Goal: Task Accomplishment & Management: Manage account settings

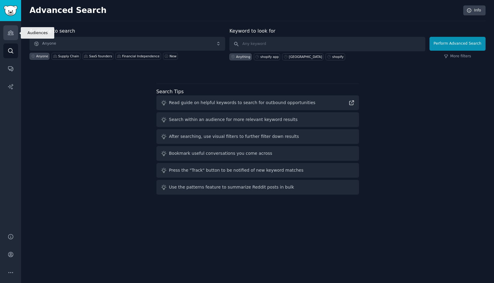
click at [15, 32] on link "Audiences" at bounding box center [10, 32] width 15 height 15
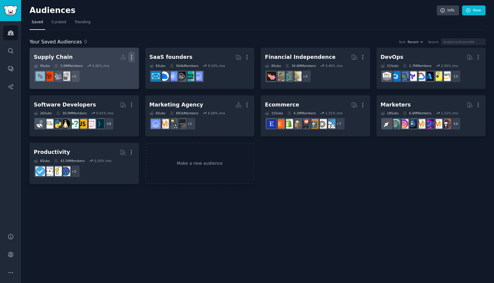
click at [134, 56] on icon "button" at bounding box center [131, 57] width 6 height 6
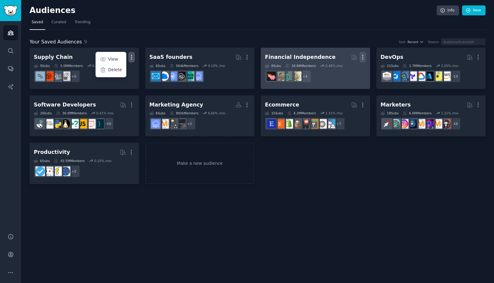
click at [363, 58] on icon "button" at bounding box center [363, 57] width 6 height 6
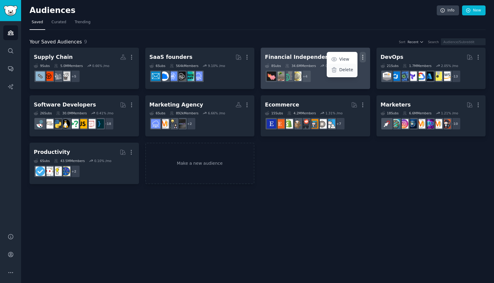
click at [349, 70] on p "Delete" at bounding box center [347, 70] width 14 height 6
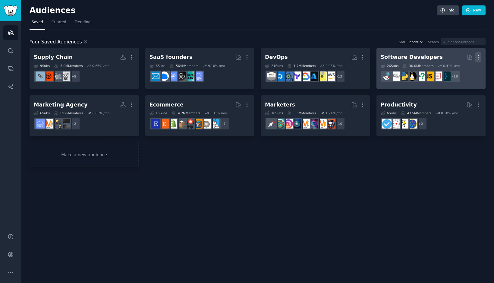
click at [477, 59] on icon "button" at bounding box center [478, 57] width 6 height 6
click at [457, 68] on p "Delete" at bounding box center [462, 70] width 14 height 6
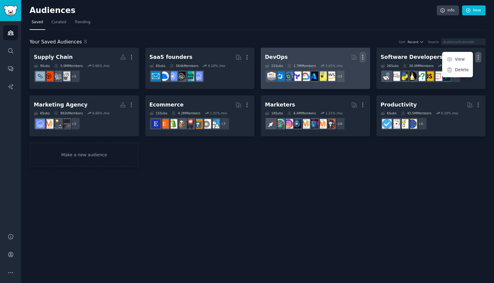
click at [365, 59] on icon "button" at bounding box center [363, 57] width 6 height 6
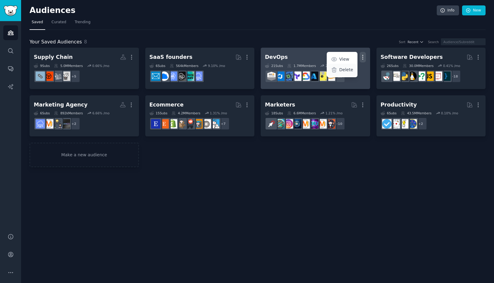
click at [346, 71] on p "Delete" at bounding box center [347, 70] width 14 height 6
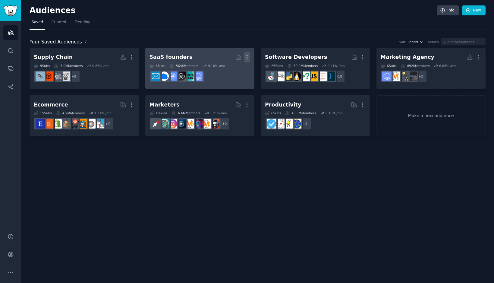
click at [246, 58] on icon "button" at bounding box center [247, 57] width 6 height 6
click at [236, 69] on p "Delete" at bounding box center [231, 70] width 14 height 6
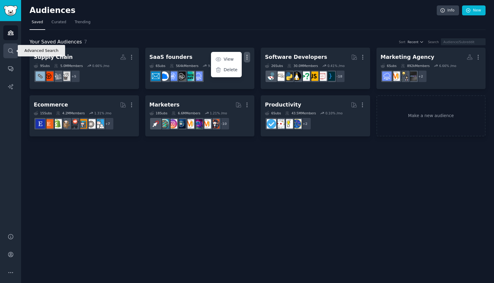
click at [8, 50] on icon "Sidebar" at bounding box center [11, 51] width 6 height 6
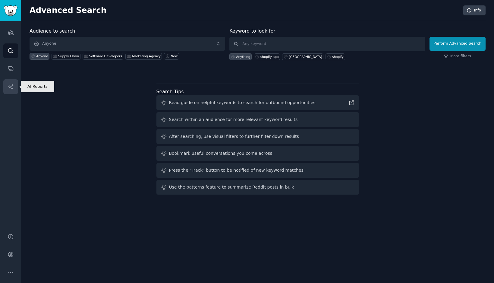
click at [14, 85] on link "AI Reports" at bounding box center [10, 86] width 15 height 15
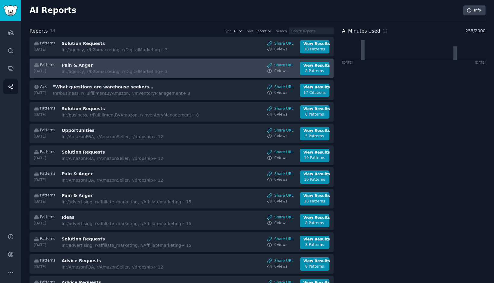
scroll to position [71, 0]
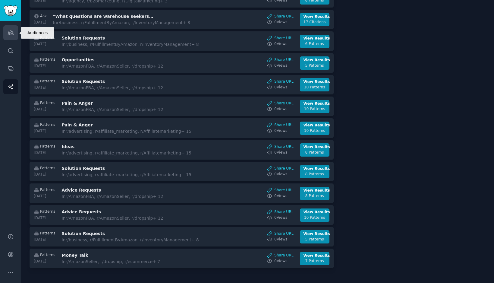
click at [8, 35] on icon "Sidebar" at bounding box center [11, 33] width 6 height 6
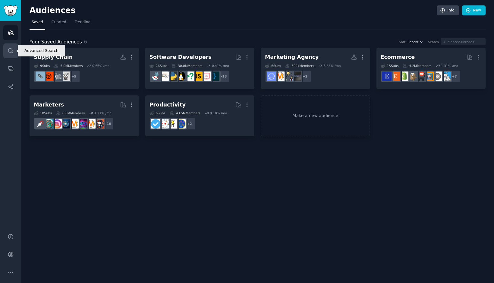
click at [10, 57] on link "Search" at bounding box center [10, 50] width 15 height 15
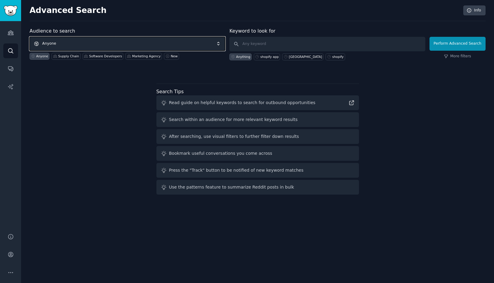
click at [68, 47] on span "Anyone" at bounding box center [128, 44] width 196 height 14
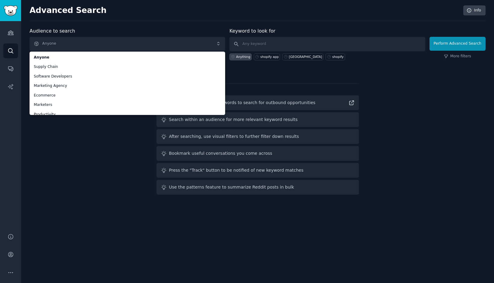
click at [68, 128] on div "Audience to search Anyone Anyone Supply Chain Software Developers Marketing Age…" at bounding box center [258, 111] width 456 height 169
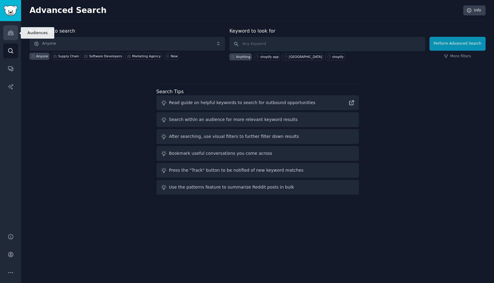
click at [14, 35] on link "Audiences" at bounding box center [10, 32] width 15 height 15
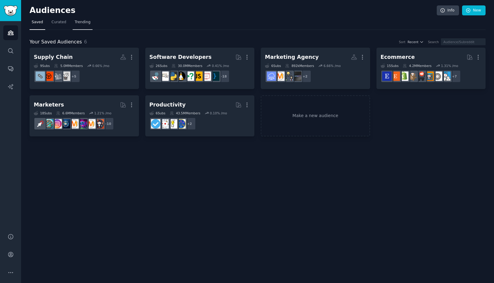
click at [84, 21] on span "Trending" at bounding box center [83, 22] width 16 height 5
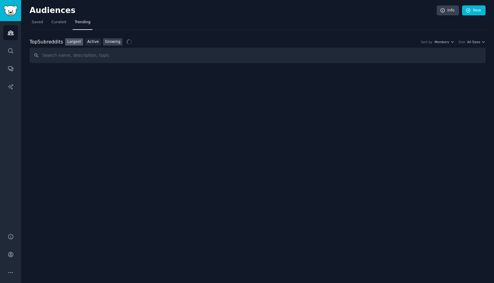
click at [109, 43] on link "Growing" at bounding box center [113, 42] width 20 height 8
click at [407, 38] on div "Top Subreddits Top Subreddits Largest Active Growing Sort by Member Growth Time…" at bounding box center [258, 42] width 456 height 8
click at [413, 40] on button "Member Growth" at bounding box center [401, 42] width 31 height 4
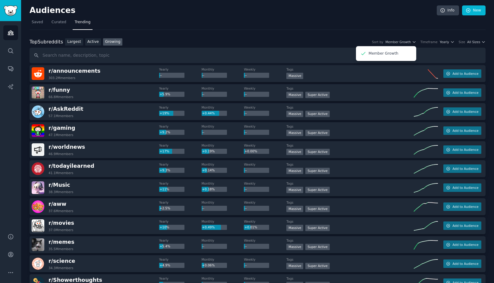
click at [453, 39] on div "Top Subreddits Top Subreddits Largest Active Growing Sort by Member Growth Memb…" at bounding box center [258, 42] width 456 height 8
click at [469, 41] on span "All Sizes" at bounding box center [473, 42] width 13 height 4
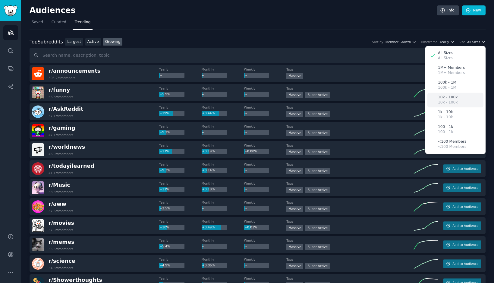
click at [459, 96] on div "10k - 100k 10k - 100k" at bounding box center [456, 100] width 56 height 15
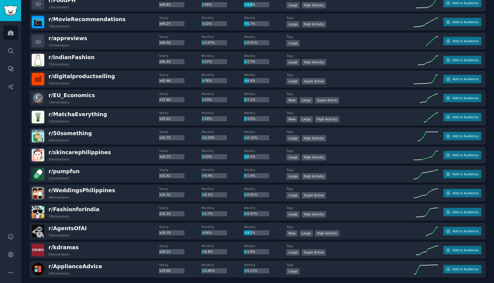
scroll to position [771, 0]
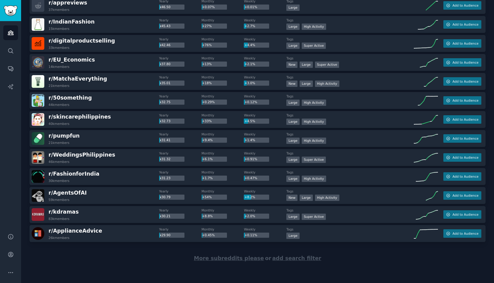
click at [222, 261] on span "More subreddits please" at bounding box center [229, 258] width 70 height 6
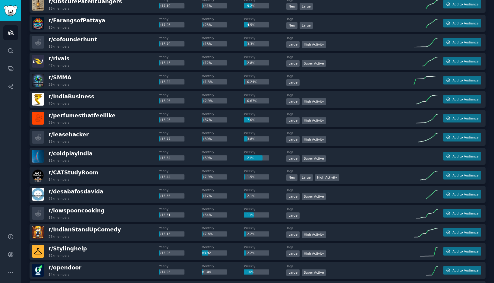
scroll to position [1721, 0]
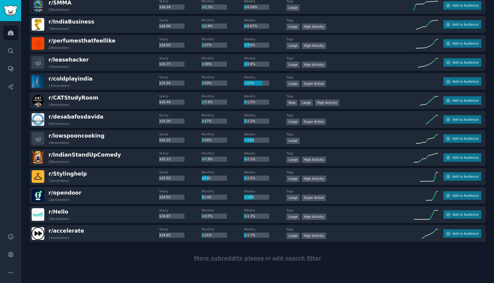
click at [222, 258] on span "More subreddits please" at bounding box center [229, 258] width 70 height 6
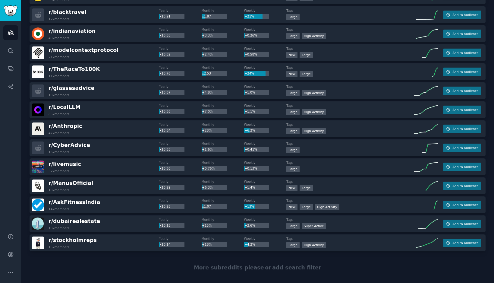
scroll to position [2663, 0]
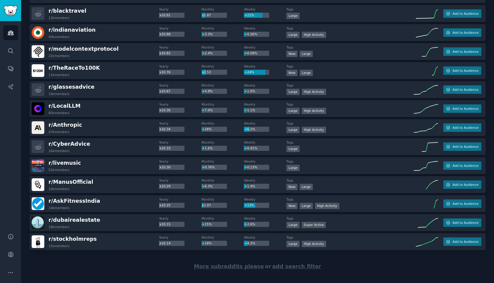
click at [138, 226] on div "r/ dubairealestate 18k members" at bounding box center [96, 222] width 128 height 13
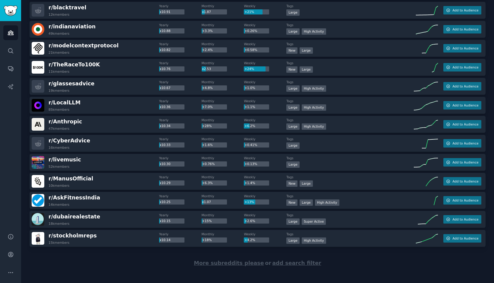
scroll to position [2671, 0]
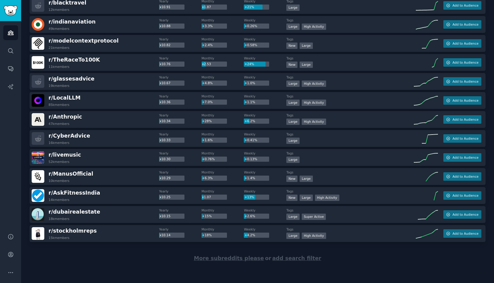
click at [226, 263] on div "More subreddits please or add search filter" at bounding box center [258, 258] width 456 height 33
click at [227, 261] on span "More subreddits please" at bounding box center [229, 258] width 70 height 6
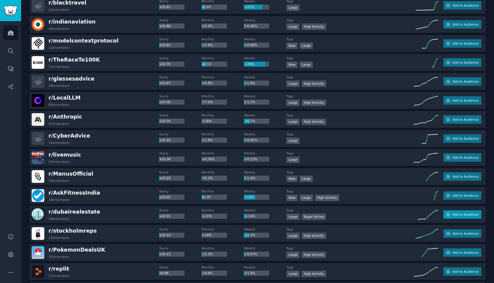
click at [465, 212] on span "Add to Audience" at bounding box center [466, 214] width 26 height 4
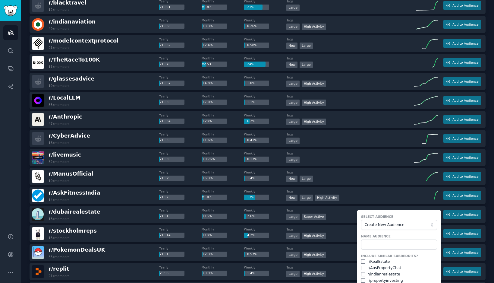
scroll to position [2721, 0]
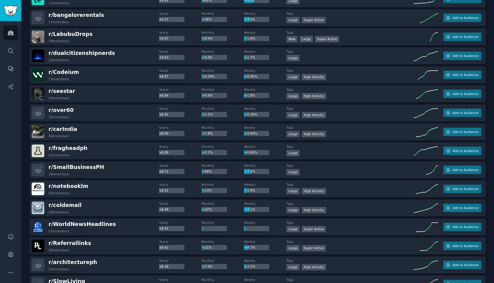
scroll to position [3077, 0]
click at [457, 246] on span "Add to Audience" at bounding box center [466, 245] width 26 height 4
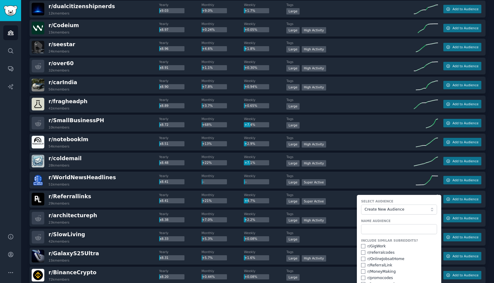
scroll to position [3178, 0]
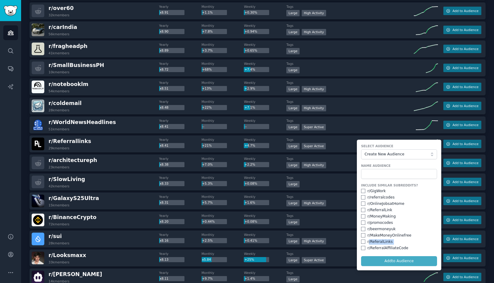
drag, startPoint x: 368, startPoint y: 241, endPoint x: 402, endPoint y: 244, distance: 34.9
click at [402, 244] on div "Include Similar Subreddits? r/ GigWork r/ referralcodes r/ OnlineJobsatHome r/ …" at bounding box center [399, 217] width 76 height 68
drag, startPoint x: 370, startPoint y: 248, endPoint x: 411, endPoint y: 246, distance: 40.8
click at [411, 246] on div "r/ ReferralAffiliateCode" at bounding box center [399, 247] width 76 height 5
click at [409, 244] on div "Include Similar Subreddits? r/ GigWork r/ referralcodes r/ OnlineJobsatHome r/ …" at bounding box center [399, 217] width 76 height 68
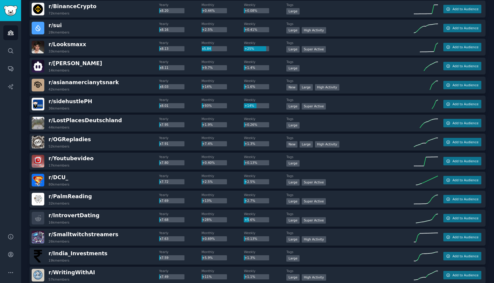
scroll to position [3505, 0]
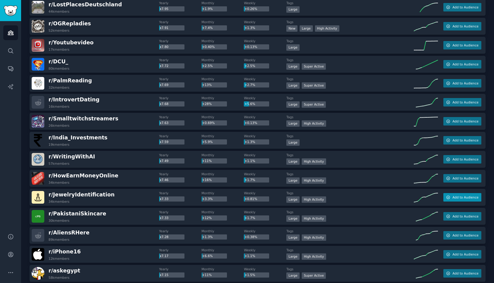
click at [468, 195] on span "Add to Audience" at bounding box center [466, 197] width 26 height 4
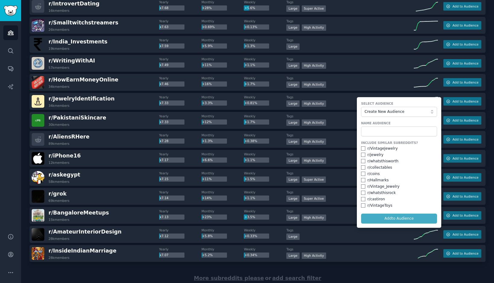
scroll to position [3621, 0]
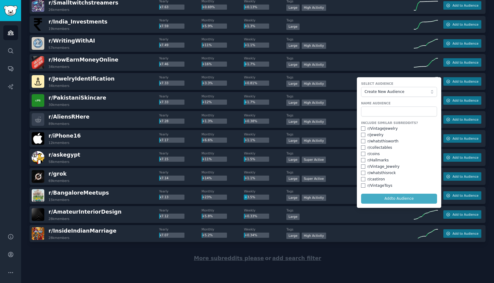
click at [186, 259] on div "More subreddits please or add search filter" at bounding box center [258, 258] width 456 height 33
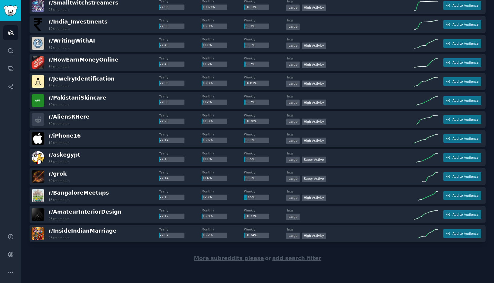
click at [230, 260] on span "More subreddits please" at bounding box center [229, 258] width 70 height 6
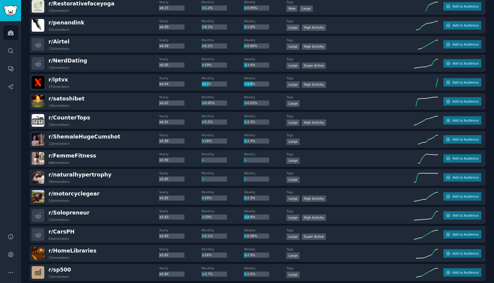
scroll to position [4438, 0]
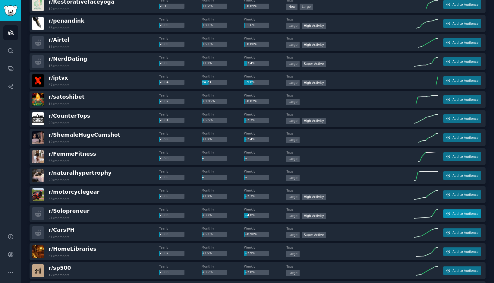
click at [467, 213] on span "Add to Audience" at bounding box center [466, 213] width 26 height 4
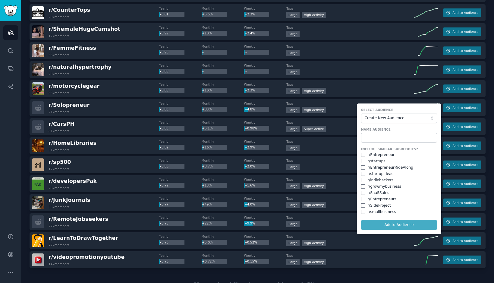
scroll to position [4560, 0]
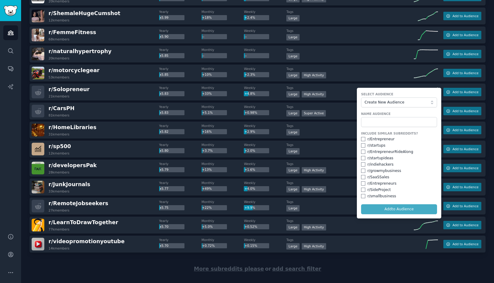
click at [145, 259] on div "More subreddits please or add search filter" at bounding box center [258, 268] width 456 height 33
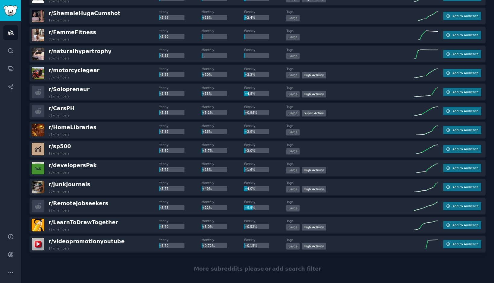
click at [238, 268] on span "More subreddits please" at bounding box center [229, 269] width 70 height 6
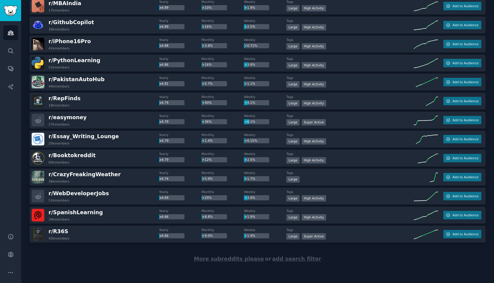
scroll to position [5520, 0]
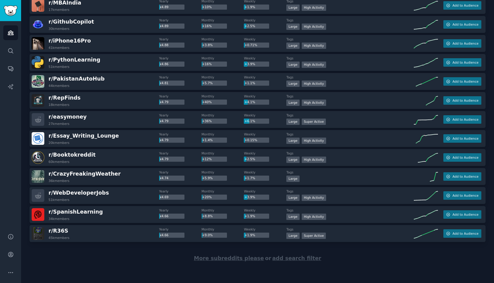
click at [242, 257] on span "More subreddits please" at bounding box center [229, 258] width 70 height 6
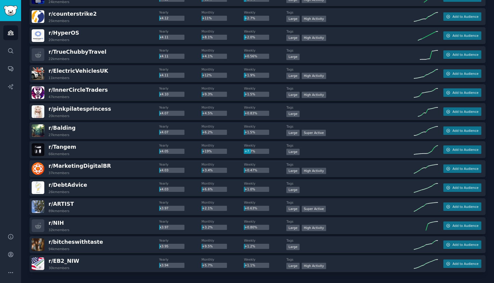
scroll to position [6470, 0]
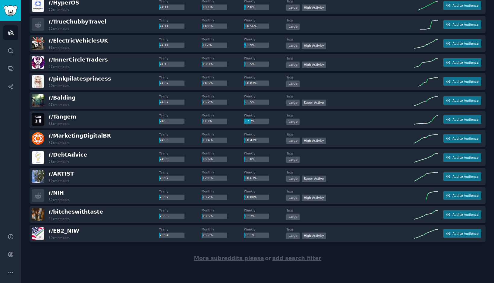
click at [230, 248] on div "More subreddits please or add search filter" at bounding box center [258, 258] width 456 height 33
click at [241, 260] on span "More subreddits please" at bounding box center [229, 258] width 70 height 6
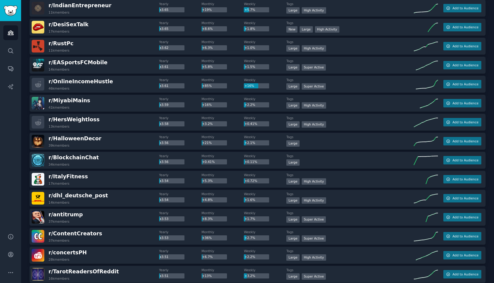
scroll to position [7227, 0]
click at [460, 237] on span "Add to Audience" at bounding box center [466, 236] width 26 height 4
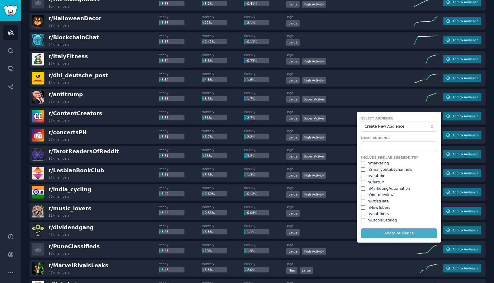
scroll to position [7349, 0]
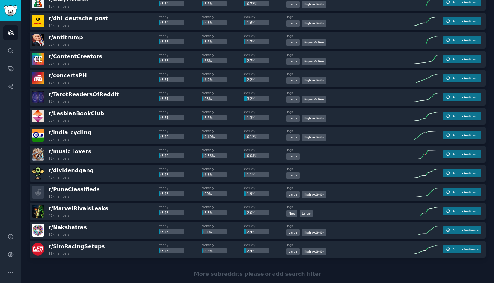
scroll to position [7420, 0]
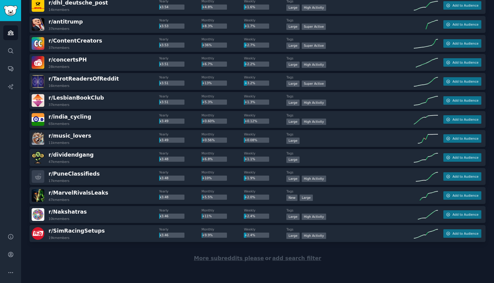
click at [227, 256] on span "More subreddits please" at bounding box center [229, 258] width 70 height 6
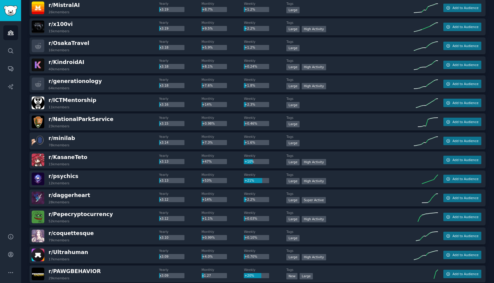
scroll to position [8370, 0]
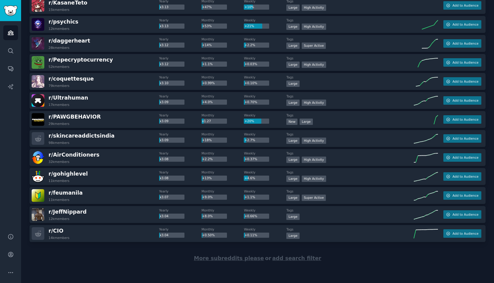
click at [235, 255] on span "More subreddits please" at bounding box center [229, 258] width 70 height 6
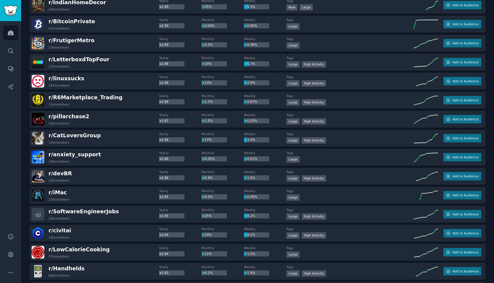
scroll to position [9298, 0]
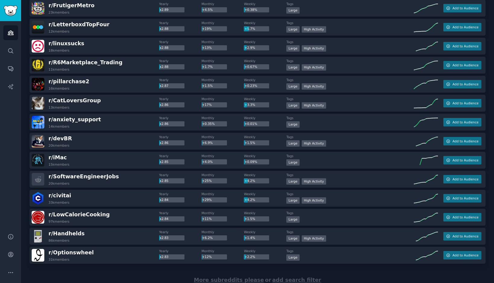
click at [242, 280] on span "More subreddits please" at bounding box center [229, 280] width 70 height 6
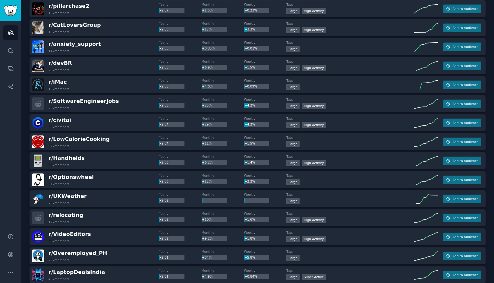
scroll to position [9397, 0]
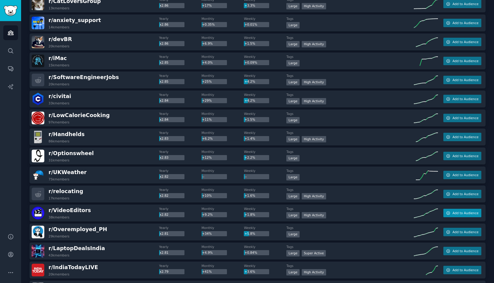
click at [467, 212] on span "Add to Audience" at bounding box center [466, 213] width 26 height 4
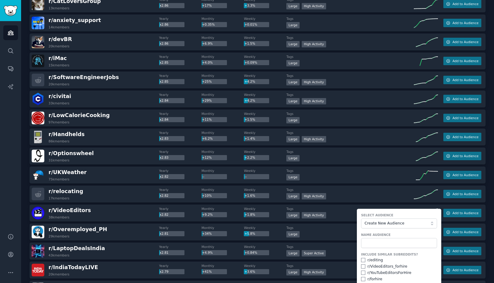
scroll to position [9499, 0]
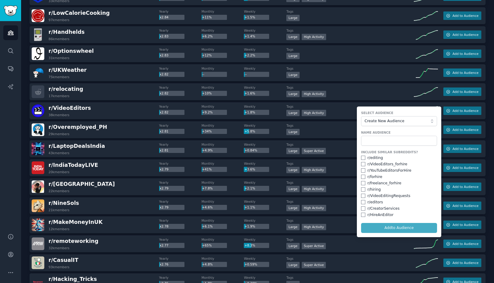
click at [21, 55] on div "Audiences Search Conversations AI Reports" at bounding box center [10, 123] width 21 height 205
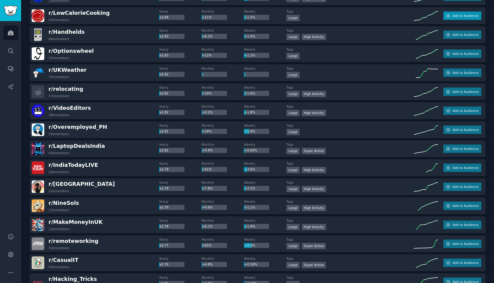
click at [472, 18] on button "Add to Audience" at bounding box center [463, 15] width 38 height 8
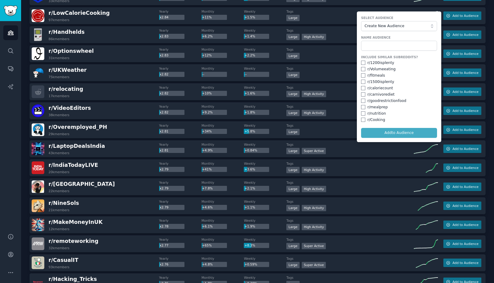
click at [379, 63] on div "r/ 1200isplenty" at bounding box center [381, 62] width 27 height 5
click at [383, 101] on div "r/ goodrestrictionfood" at bounding box center [387, 100] width 39 height 5
click at [379, 109] on div "r/ mealprep" at bounding box center [378, 107] width 20 height 5
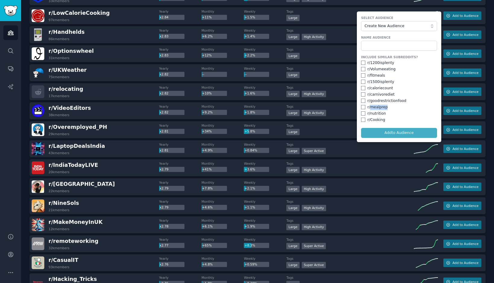
click at [379, 109] on div "r/ mealprep" at bounding box center [378, 107] width 20 height 5
click at [377, 109] on div at bounding box center [377, 109] width 0 height 0
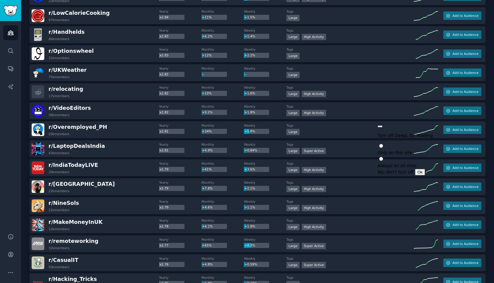
click at [383, 126] on button "button" at bounding box center [380, 126] width 5 height 2
click at [464, 12] on button "Add to Audience" at bounding box center [463, 15] width 38 height 8
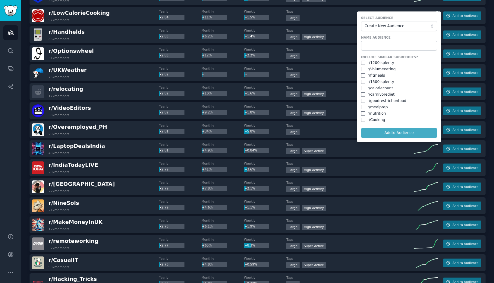
scroll to position [9509, 0]
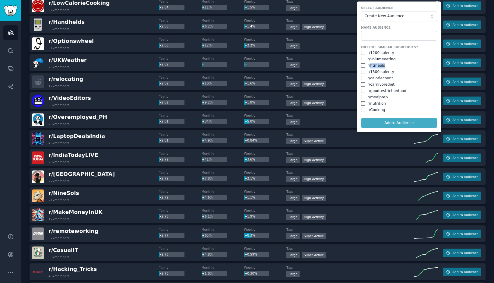
drag, startPoint x: 368, startPoint y: 67, endPoint x: 384, endPoint y: 65, distance: 16.8
click at [384, 65] on div "r/ fitmeals" at bounding box center [399, 65] width 76 height 5
click at [375, 58] on div "r/ Volumeeating" at bounding box center [382, 59] width 28 height 5
click at [410, 80] on div "r/ caloriecount" at bounding box center [399, 78] width 76 height 5
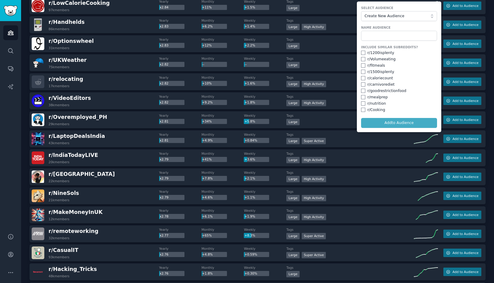
click at [377, 52] on div "r/ 1200isplenty" at bounding box center [381, 52] width 27 height 5
click at [120, 81] on div "r/ relocating 17k members" at bounding box center [96, 81] width 128 height 13
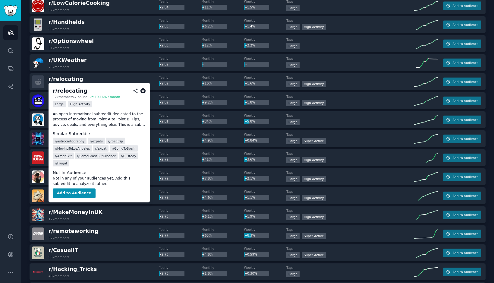
click at [125, 147] on span "r/ GoingToSpain" at bounding box center [124, 148] width 24 height 4
click at [126, 150] on div at bounding box center [126, 150] width 0 height 0
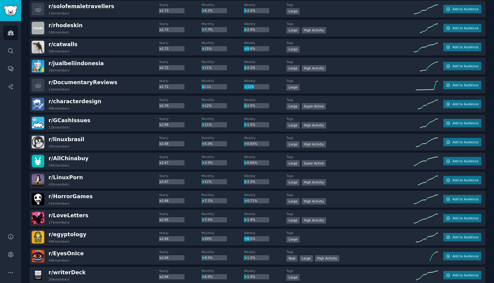
scroll to position [10018, 0]
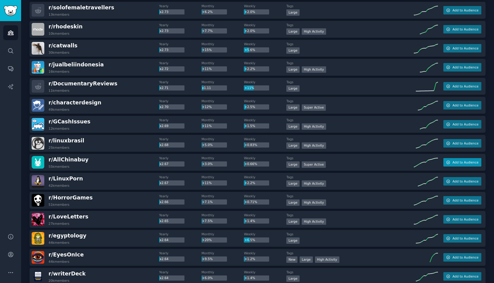
click at [472, 162] on span "Add to Audience" at bounding box center [466, 162] width 26 height 4
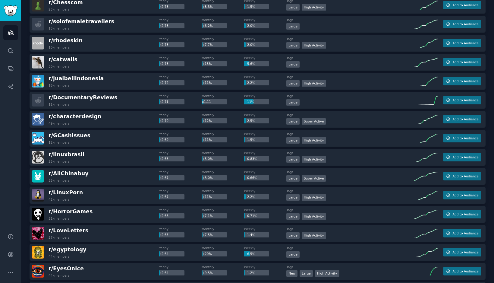
scroll to position [10003, 0]
click at [461, 118] on span "Add to Audience" at bounding box center [466, 119] width 26 height 4
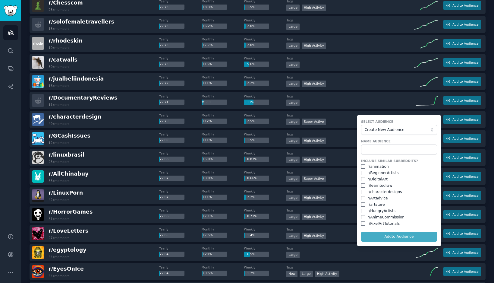
click at [373, 218] on div "r/ AnimeCommission" at bounding box center [386, 217] width 37 height 5
click at [375, 192] on div "r/ characterdesigns" at bounding box center [385, 191] width 35 height 5
click at [376, 189] on div "r/ characterdesigns" at bounding box center [385, 191] width 35 height 5
click at [376, 184] on div "r/ learntodraw" at bounding box center [380, 185] width 25 height 5
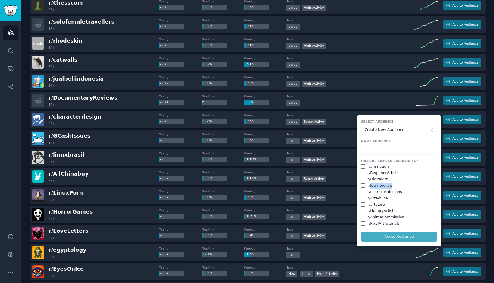
click at [376, 184] on div "r/ learntodraw" at bounding box center [380, 185] width 25 height 5
click at [378, 179] on div "r/ DigitalArt" at bounding box center [378, 179] width 20 height 5
click at [378, 173] on div "r/ BeginnerArtists" at bounding box center [383, 172] width 31 height 5
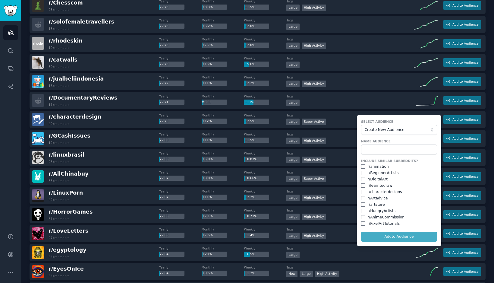
click at [376, 169] on div "Include Similar Subreddits? r/ animation r/ BeginnerArtists r/ DigitalArt r/ le…" at bounding box center [399, 193] width 76 height 68
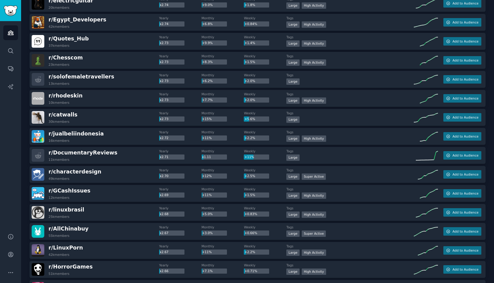
scroll to position [9937, 0]
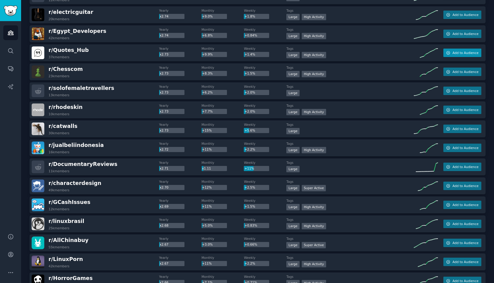
click at [471, 52] on span "Add to Audience" at bounding box center [466, 53] width 26 height 4
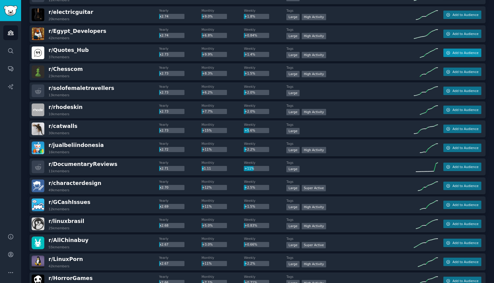
click at [468, 54] on span "Add to Audience" at bounding box center [466, 53] width 26 height 4
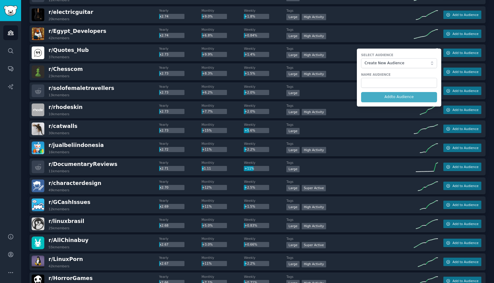
scroll to position [9949, 0]
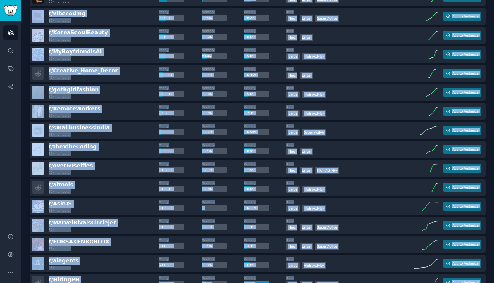
scroll to position [0, 0]
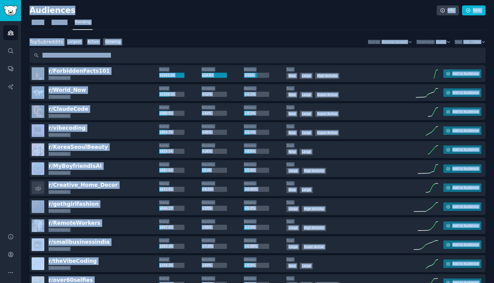
drag, startPoint x: 290, startPoint y: 114, endPoint x: 201, endPoint y: -34, distance: 172.3
click at [201, 0] on html "Advanced Search Audiences Search Conversations AI Reports Help Account More Aud…" at bounding box center [247, 141] width 494 height 283
click at [147, 22] on nav "Saved Curated Trending" at bounding box center [257, 23] width 455 height 12
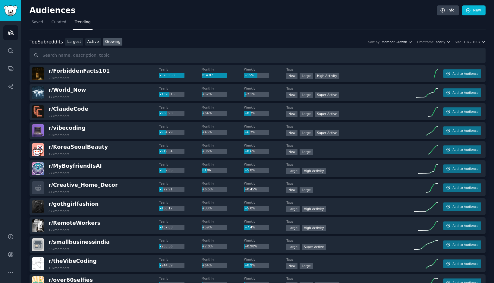
click at [183, 19] on nav "Saved Curated Trending" at bounding box center [258, 23] width 456 height 12
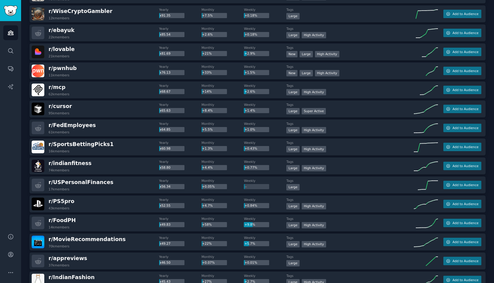
scroll to position [621, 0]
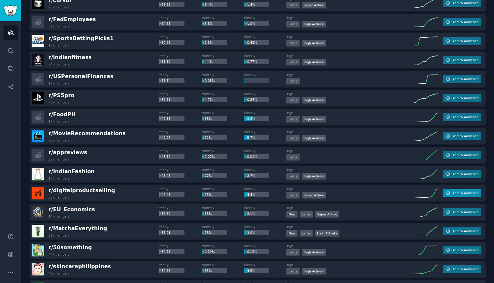
click at [452, 189] on button "Add to Audience" at bounding box center [463, 193] width 38 height 8
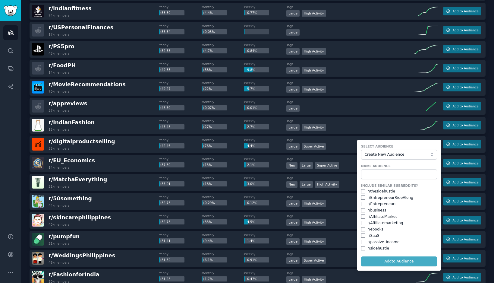
scroll to position [677, 0]
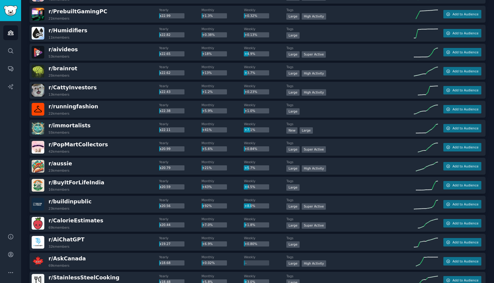
scroll to position [1219, 0]
click at [456, 221] on span "Add to Audience" at bounding box center [466, 223] width 26 height 4
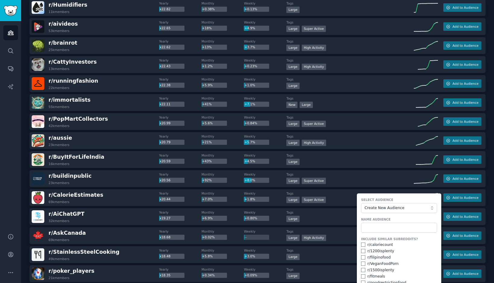
scroll to position [1274, 0]
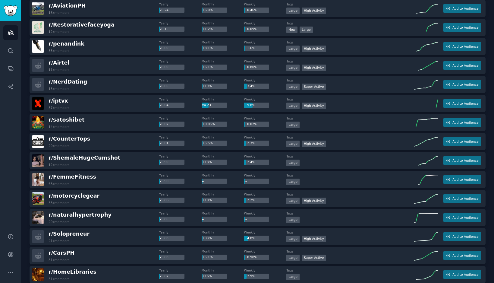
scroll to position [4422, 0]
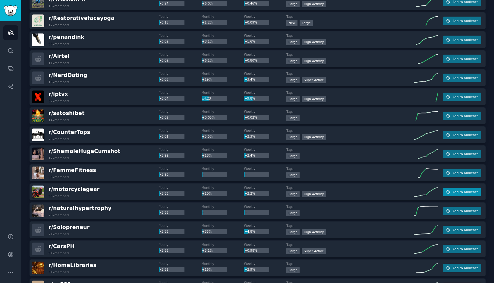
click at [461, 191] on span "Add to Audience" at bounding box center [466, 192] width 26 height 4
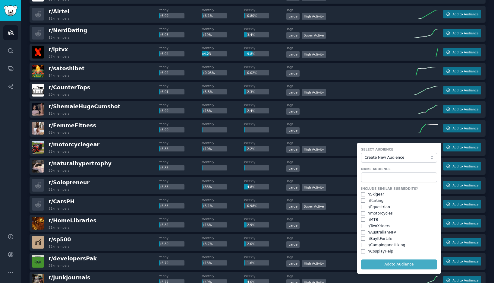
scroll to position [4470, 0]
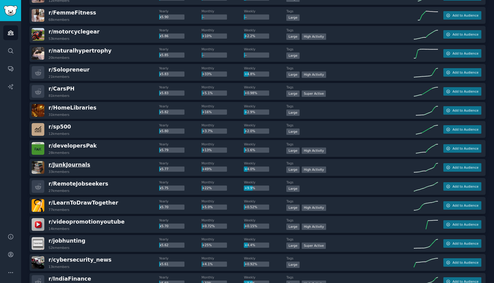
scroll to position [4620, 0]
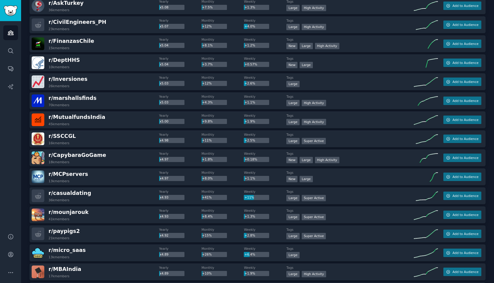
scroll to position [5255, 0]
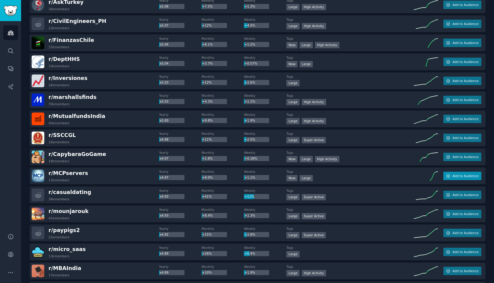
click at [460, 177] on span "Add to Audience" at bounding box center [466, 176] width 26 height 4
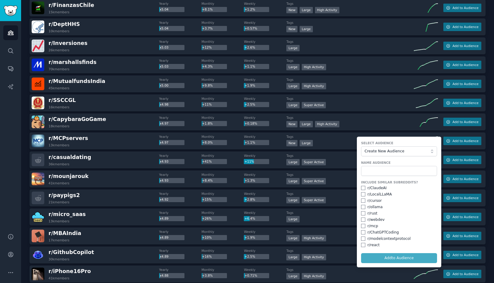
scroll to position [5292, 0]
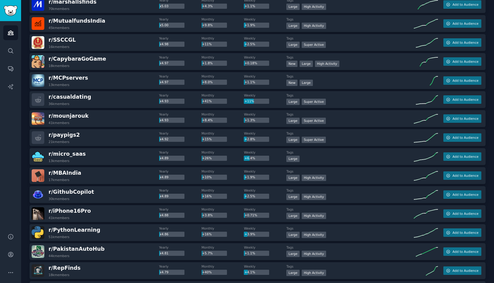
scroll to position [5351, 0]
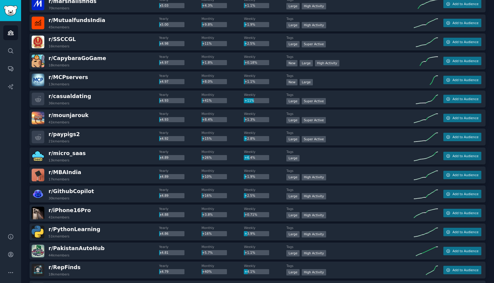
click at [21, 141] on div "Audiences Search Conversations AI Reports" at bounding box center [10, 123] width 21 height 205
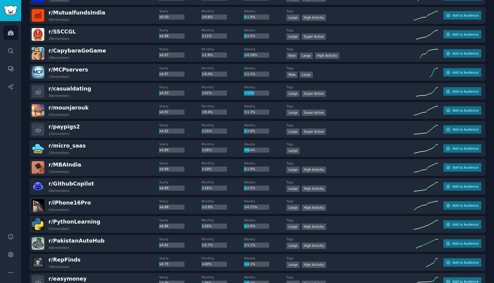
scroll to position [5358, 0]
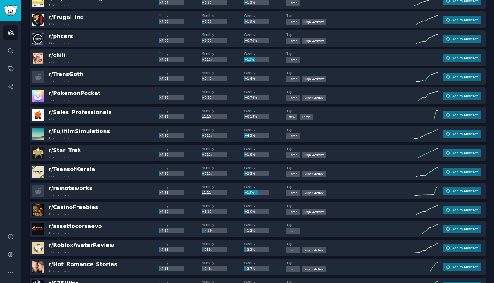
scroll to position [6152, 0]
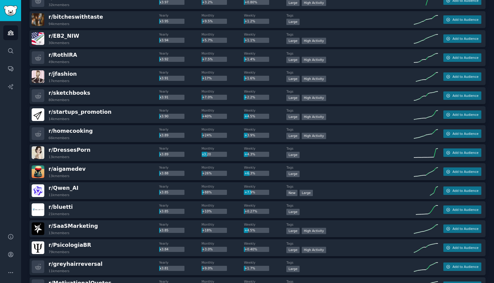
scroll to position [6775, 0]
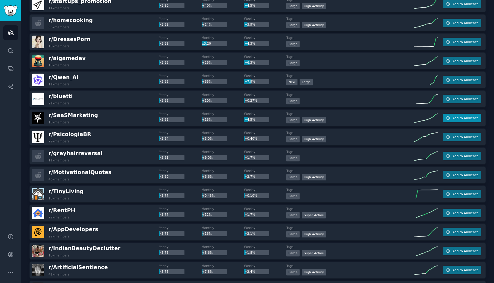
click at [457, 119] on span "Add to Audience" at bounding box center [466, 118] width 26 height 4
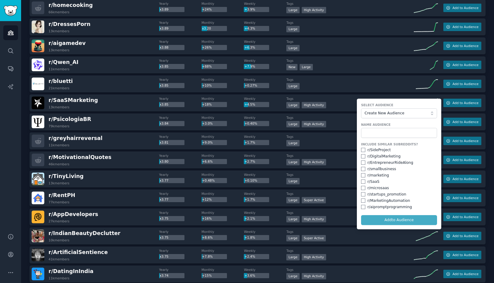
scroll to position [6783, 0]
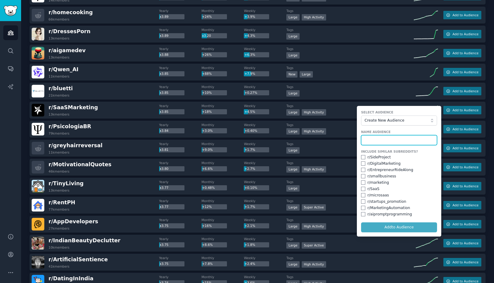
click at [380, 142] on input "text" at bounding box center [399, 140] width 76 height 10
click at [374, 143] on input "text" at bounding box center [399, 140] width 76 height 10
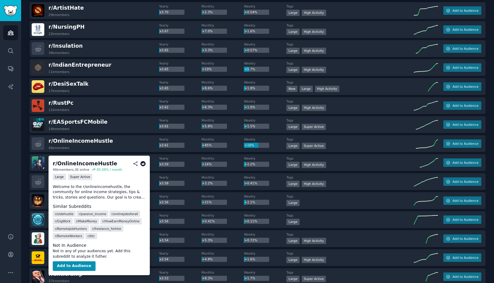
scroll to position [7169, 0]
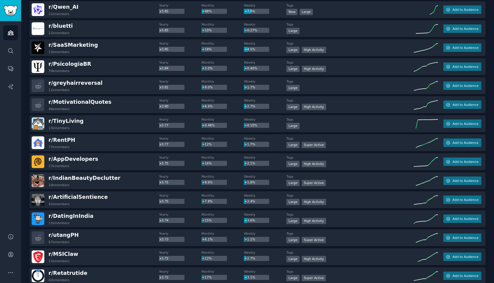
scroll to position [6784, 0]
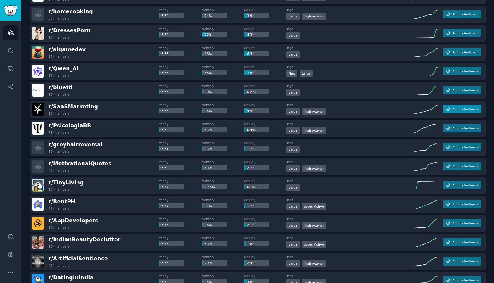
click at [459, 111] on span "Add to Audience" at bounding box center [466, 109] width 26 height 4
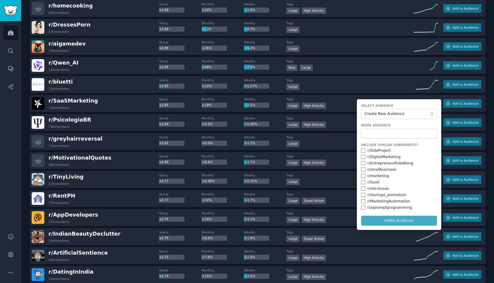
scroll to position [6818, 0]
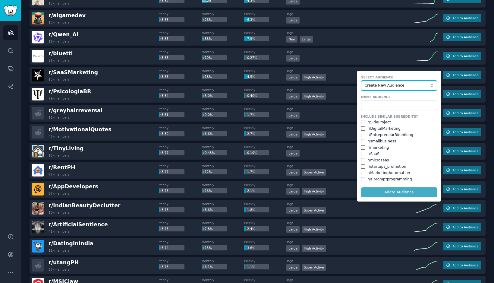
click at [378, 86] on span "Create New Audience" at bounding box center [398, 85] width 66 height 5
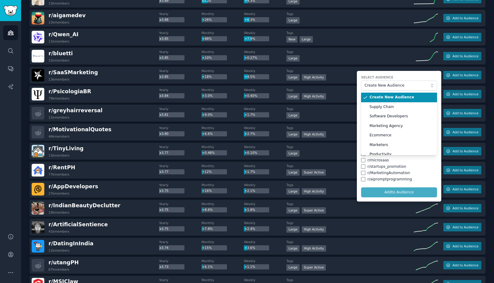
click at [387, 95] on span "Create New Audience" at bounding box center [401, 97] width 63 height 5
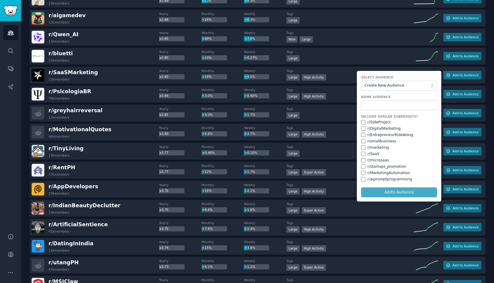
click at [383, 78] on label "Select Audience" at bounding box center [399, 77] width 76 height 4
click at [380, 100] on input "text" at bounding box center [399, 105] width 76 height 10
click at [374, 104] on input "text" at bounding box center [399, 105] width 76 height 10
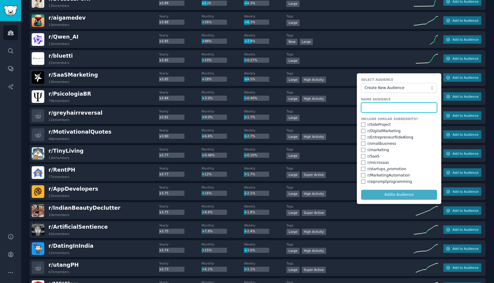
scroll to position [6816, 0]
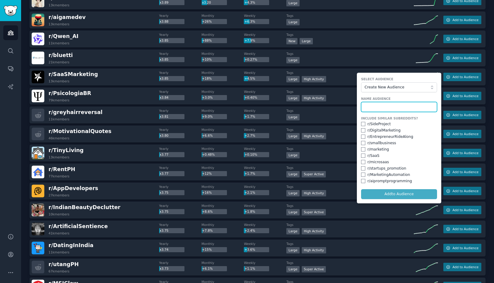
click at [379, 107] on input "text" at bounding box center [399, 107] width 76 height 10
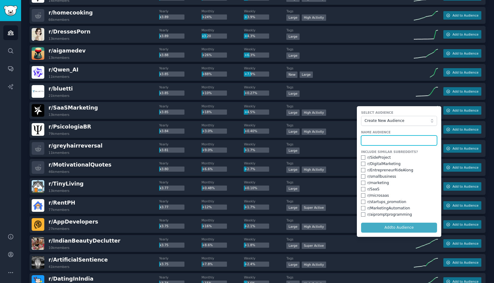
scroll to position [6779, 0]
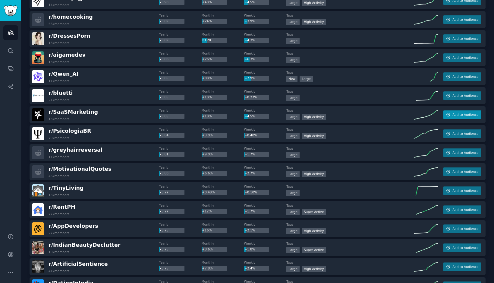
click at [459, 114] on span "Add to Audience" at bounding box center [466, 114] width 26 height 4
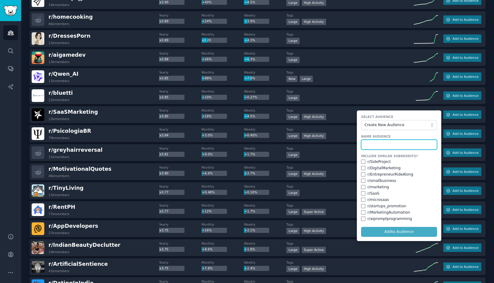
click at [378, 143] on input "text" at bounding box center [399, 145] width 76 height 10
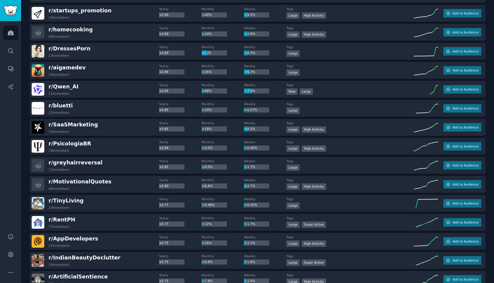
scroll to position [6763, 0]
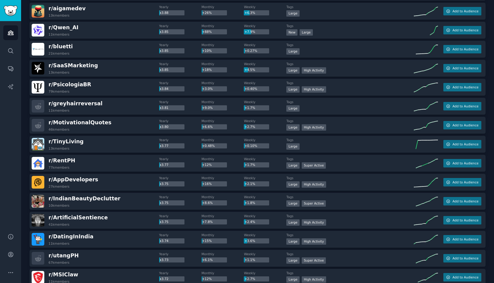
scroll to position [6825, 0]
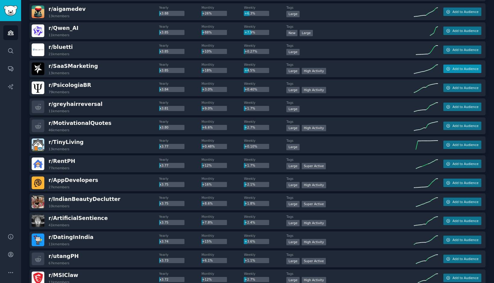
click at [457, 70] on span "Add to Audience" at bounding box center [466, 69] width 26 height 4
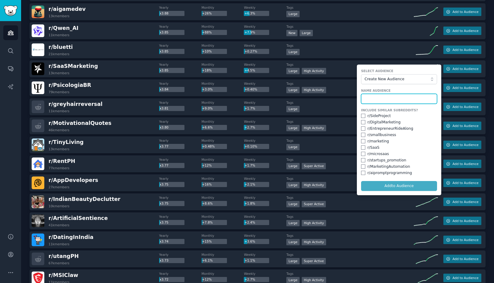
click at [364, 97] on input "text" at bounding box center [399, 99] width 76 height 10
click at [378, 99] on input "Saas msrketing" at bounding box center [399, 99] width 76 height 10
type input "Saas marketing"
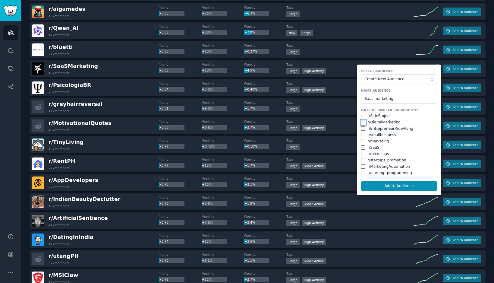
click at [361, 121] on input "checkbox" at bounding box center [363, 122] width 4 height 4
checkbox input "true"
click at [361, 134] on input "checkbox" at bounding box center [363, 135] width 4 height 4
checkbox input "true"
click at [362, 141] on input "checkbox" at bounding box center [363, 141] width 4 height 4
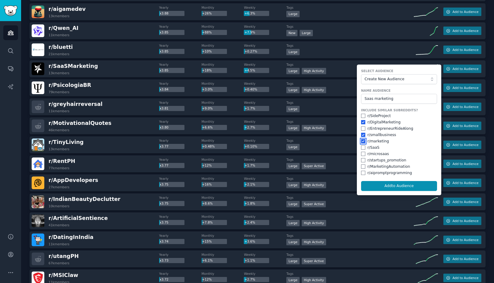
checkbox input "true"
click at [362, 147] on input "checkbox" at bounding box center [363, 147] width 4 height 4
checkbox input "true"
click at [362, 152] on input "checkbox" at bounding box center [363, 154] width 4 height 4
checkbox input "true"
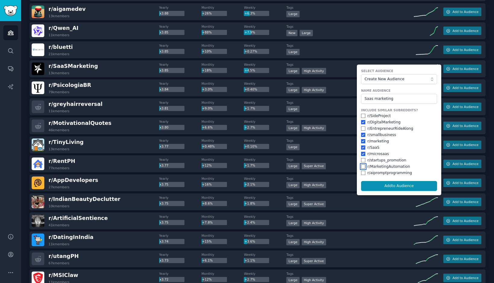
click at [361, 165] on input "checkbox" at bounding box center [363, 166] width 4 height 4
checkbox input "true"
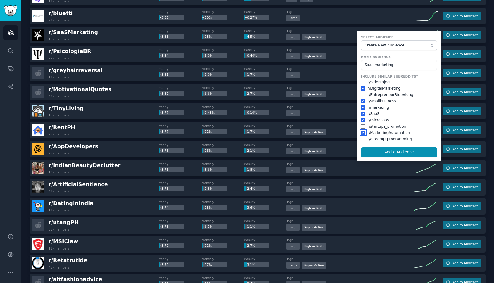
scroll to position [6830, 0]
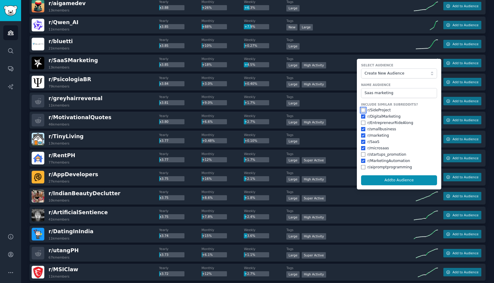
click at [361, 109] on input "checkbox" at bounding box center [363, 110] width 4 height 4
checkbox input "true"
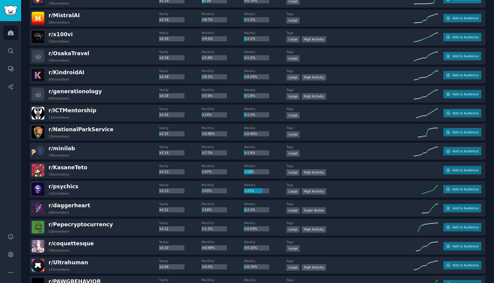
scroll to position [8205, 0]
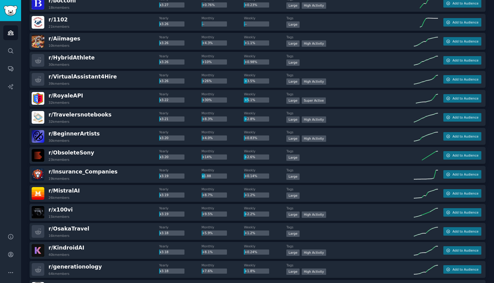
scroll to position [8029, 0]
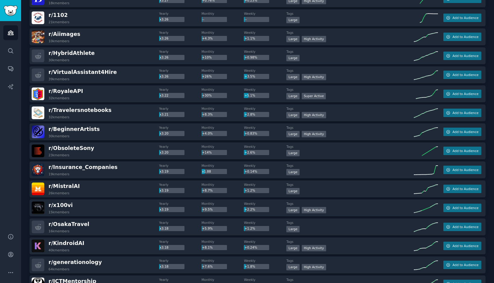
scroll to position [8035, 0]
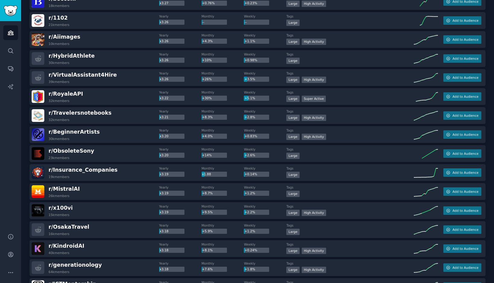
scroll to position [8032, 0]
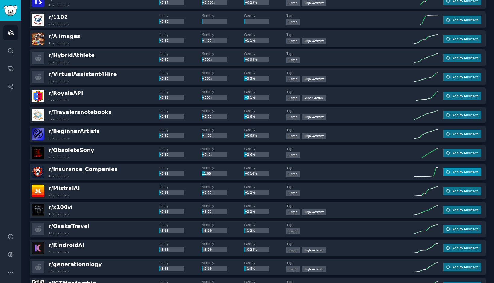
click at [451, 170] on button "Add to Audience" at bounding box center [463, 172] width 38 height 8
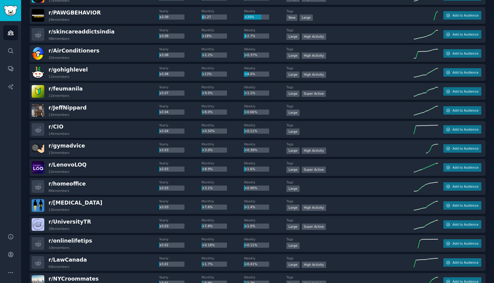
scroll to position [8476, 0]
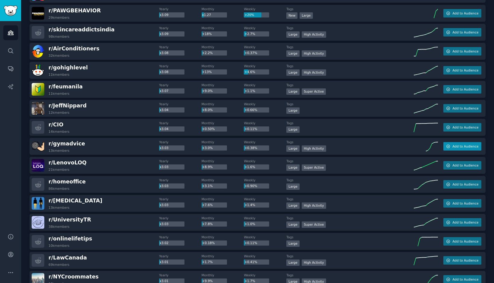
click at [456, 146] on span "Add to Audience" at bounding box center [466, 146] width 26 height 4
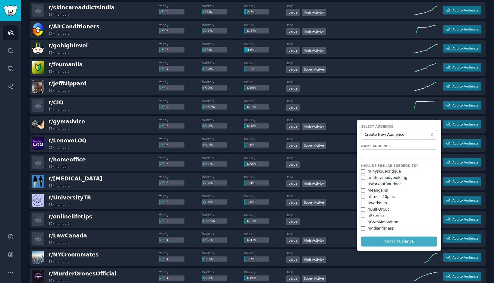
scroll to position [8492, 0]
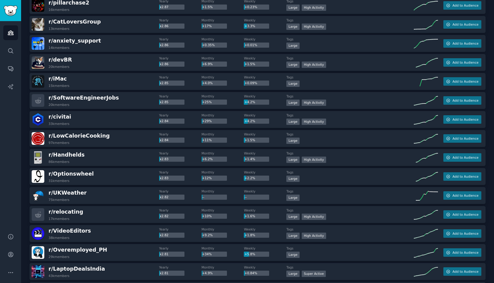
scroll to position [9376, 0]
click at [455, 234] on span "Add to Audience" at bounding box center [466, 234] width 26 height 4
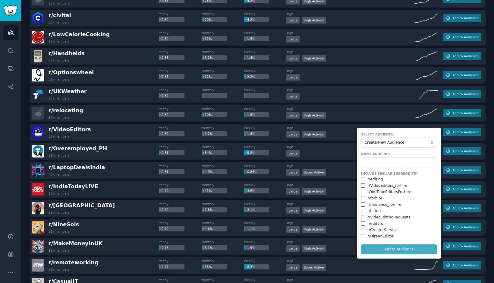
scroll to position [9478, 0]
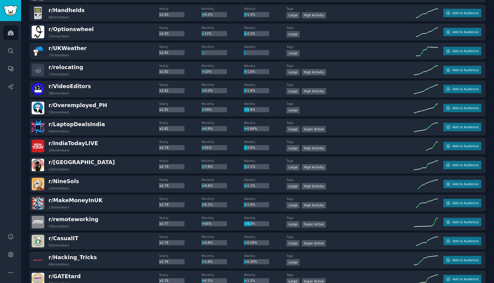
scroll to position [9520, 0]
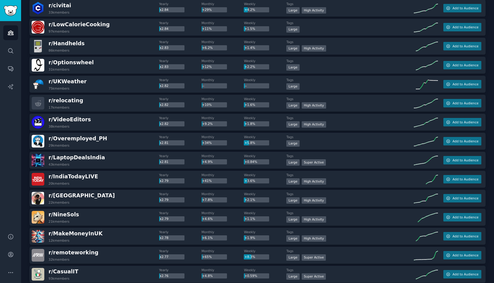
scroll to position [9487, 0]
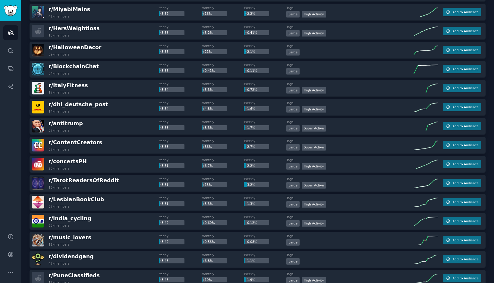
scroll to position [6667, 0]
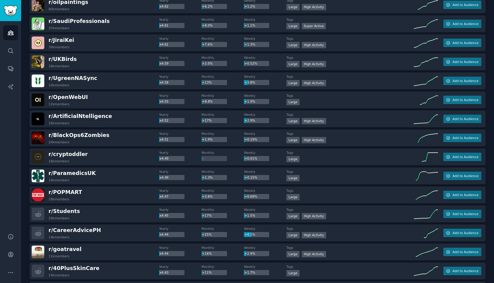
scroll to position [5788, 0]
